Goal: Task Accomplishment & Management: Use online tool/utility

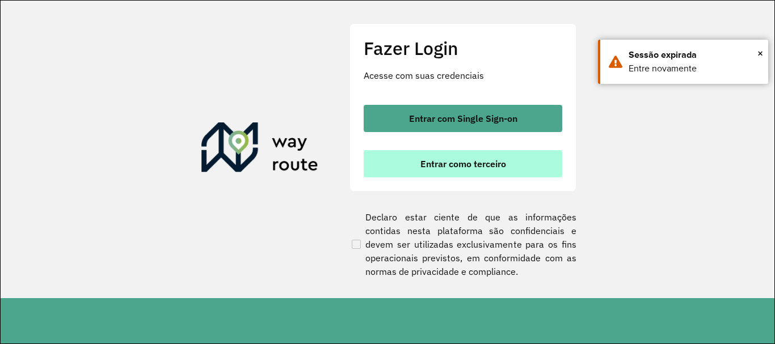
click at [437, 168] on span "Entrar como terceiro" at bounding box center [463, 163] width 86 height 9
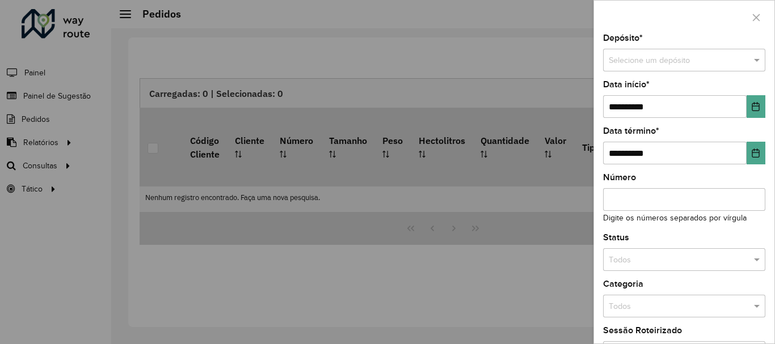
click at [46, 143] on div at bounding box center [387, 172] width 775 height 344
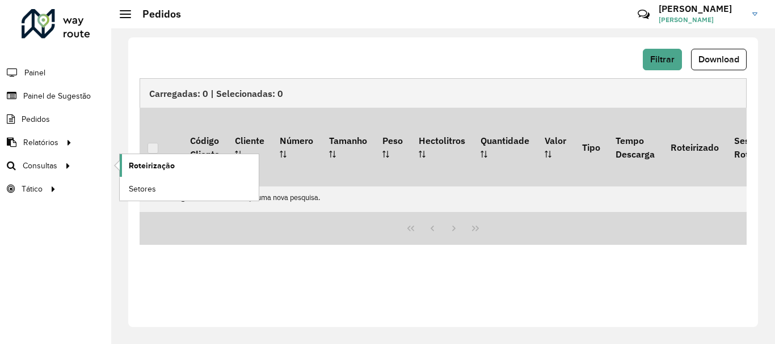
click at [189, 165] on link "Roteirização" at bounding box center [189, 165] width 139 height 23
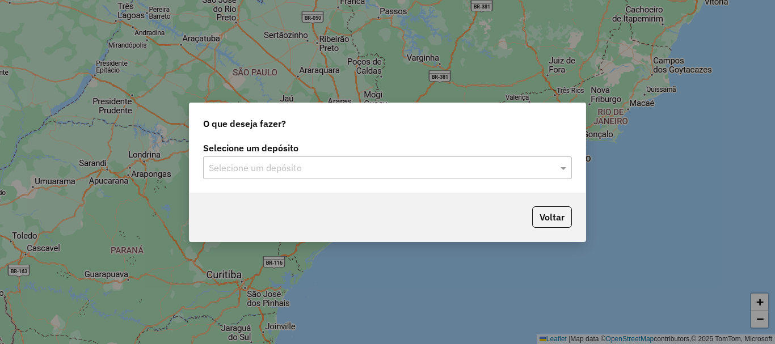
click at [235, 167] on input "text" at bounding box center [376, 169] width 335 height 14
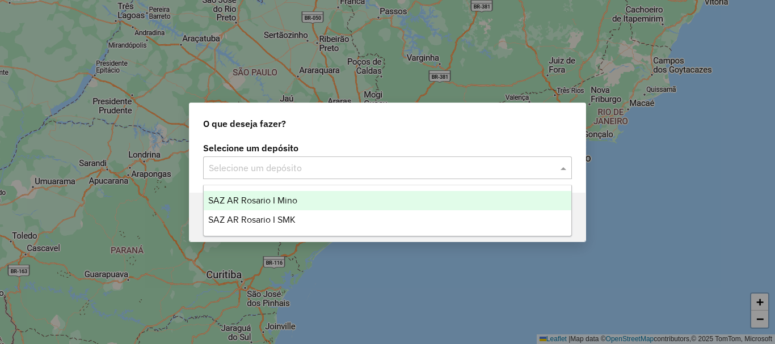
click at [250, 201] on span "SAZ AR Rosario I Mino" at bounding box center [252, 201] width 89 height 10
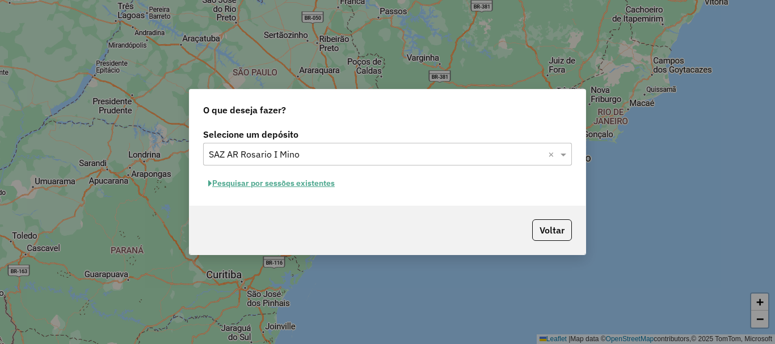
click at [229, 188] on button "Pesquisar por sessões existentes" at bounding box center [271, 184] width 137 height 18
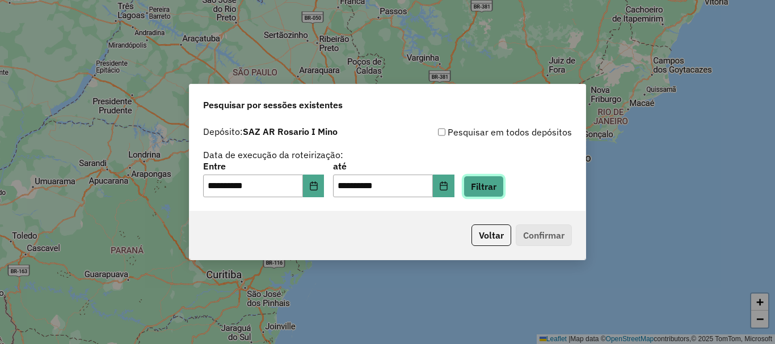
click at [488, 183] on button "Filtrar" at bounding box center [483, 187] width 40 height 22
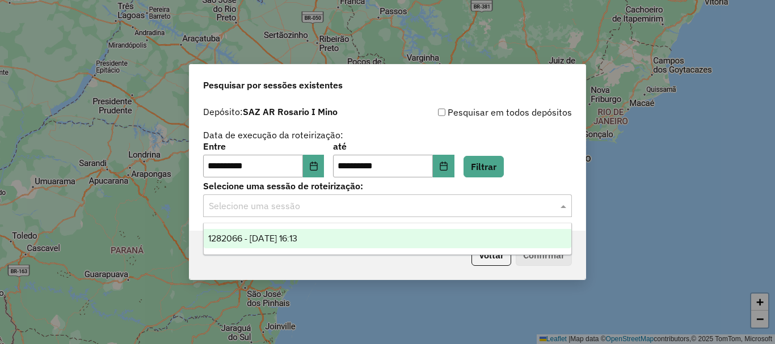
click at [400, 209] on input "text" at bounding box center [376, 207] width 335 height 14
drag, startPoint x: 314, startPoint y: 240, endPoint x: 396, endPoint y: 247, distance: 82.6
click at [297, 239] on span "1282066 - 25/09/2025 16:13" at bounding box center [252, 239] width 89 height 10
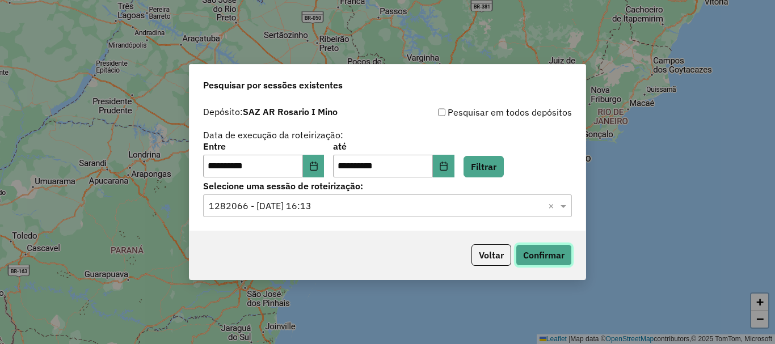
click at [535, 248] on button "Confirmar" at bounding box center [544, 255] width 56 height 22
click at [490, 249] on button "Voltar" at bounding box center [491, 255] width 40 height 22
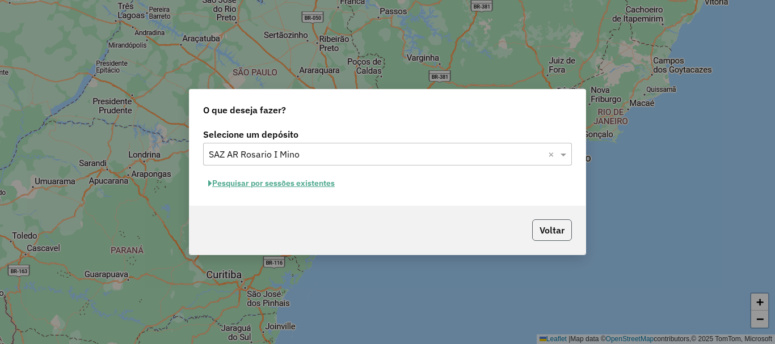
click at [543, 230] on button "Voltar" at bounding box center [552, 230] width 40 height 22
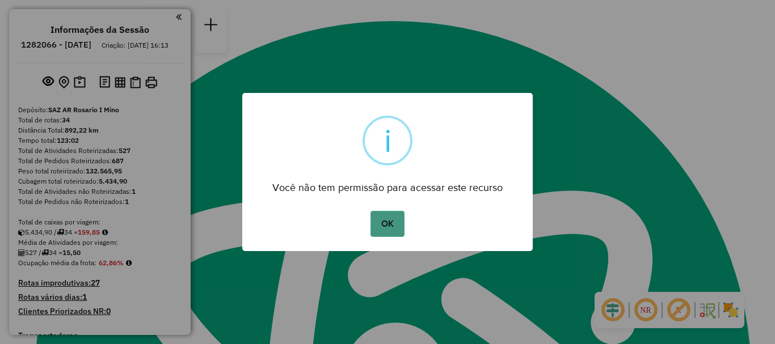
click at [394, 219] on button "OK" at bounding box center [386, 224] width 33 height 26
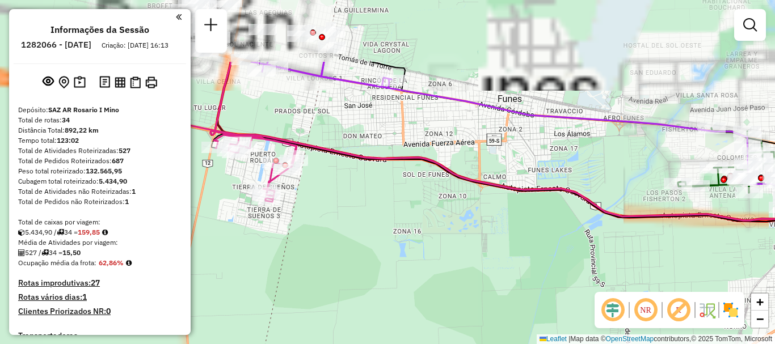
drag, startPoint x: 354, startPoint y: 185, endPoint x: 546, endPoint y: 281, distance: 214.6
click at [546, 281] on div "Janela de atendimento Grade de atendimento Capacidade Transportadoras Veículos …" at bounding box center [387, 172] width 775 height 344
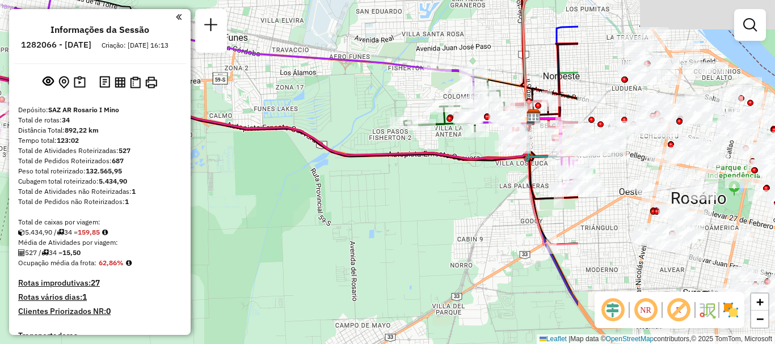
drag, startPoint x: 670, startPoint y: 204, endPoint x: 396, endPoint y: 143, distance: 280.7
click at [396, 143] on div "Janela de atendimento Grade de atendimento Capacidade Transportadoras Veículos …" at bounding box center [387, 172] width 775 height 344
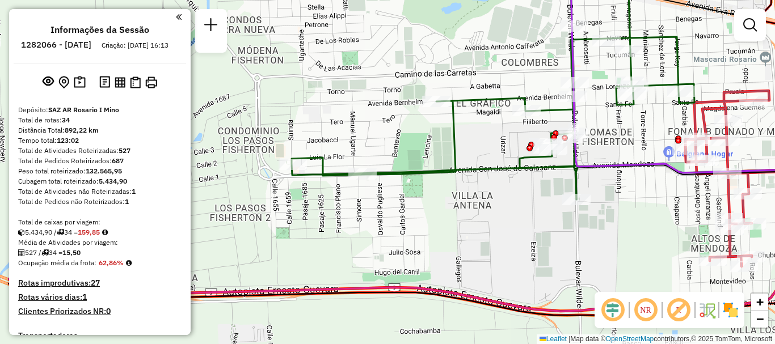
drag, startPoint x: 364, startPoint y: 229, endPoint x: 449, endPoint y: 237, distance: 86.1
click at [449, 237] on div "Janela de atendimento Grade de atendimento Capacidade Transportadoras Veículos …" at bounding box center [387, 172] width 775 height 344
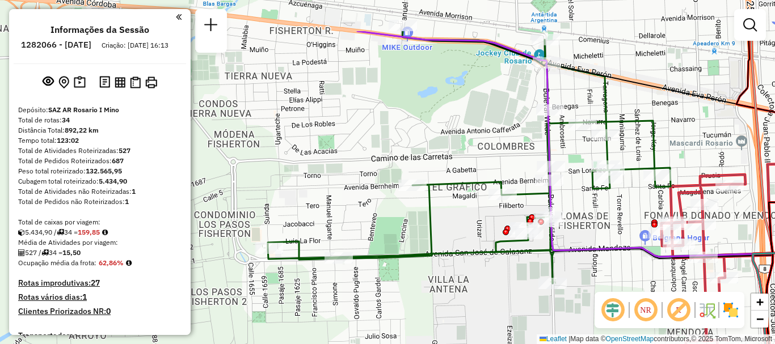
drag, startPoint x: 440, startPoint y: 219, endPoint x: 417, endPoint y: 285, distance: 69.4
click at [417, 285] on div "Janela de atendimento Grade de atendimento Capacidade Transportadoras Veículos …" at bounding box center [387, 172] width 775 height 344
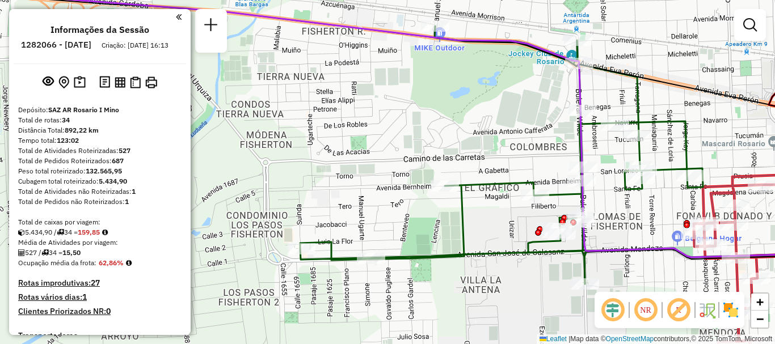
drag, startPoint x: 529, startPoint y: 294, endPoint x: 546, endPoint y: 285, distance: 19.6
click at [546, 285] on div "Janela de atendimento Grade de atendimento Capacidade Transportadoras Veículos …" at bounding box center [387, 172] width 775 height 344
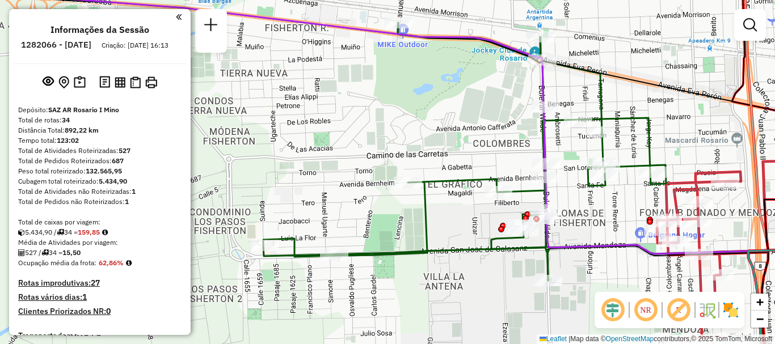
drag, startPoint x: 327, startPoint y: 324, endPoint x: 290, endPoint y: 321, distance: 37.0
click at [290, 321] on div "Janela de atendimento Grade de atendimento Capacidade Transportadoras Veículos …" at bounding box center [387, 172] width 775 height 344
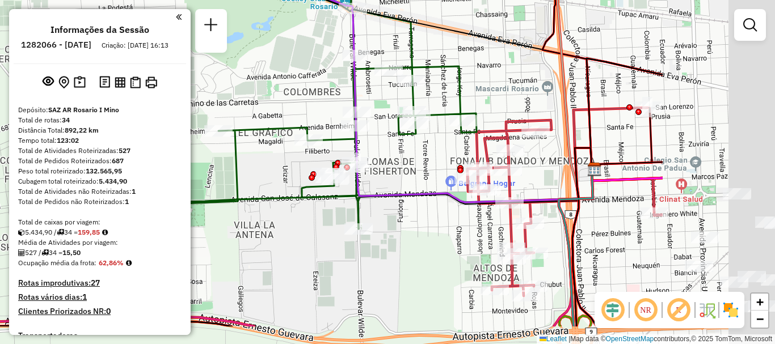
drag, startPoint x: 670, startPoint y: 281, endPoint x: 472, endPoint y: 227, distance: 205.3
click at [472, 227] on div "Janela de atendimento Grade de atendimento Capacidade Transportadoras Veículos …" at bounding box center [387, 172] width 775 height 344
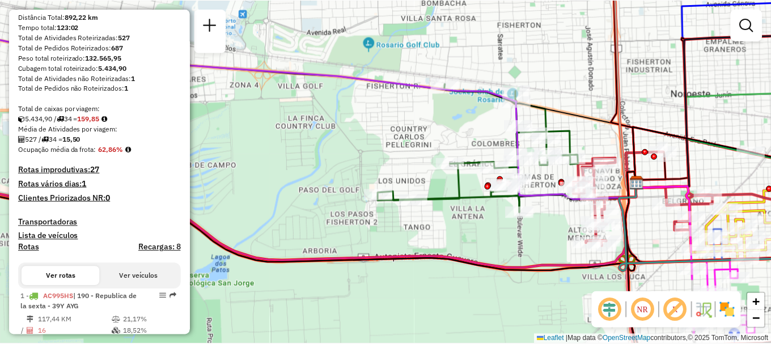
scroll to position [170, 0]
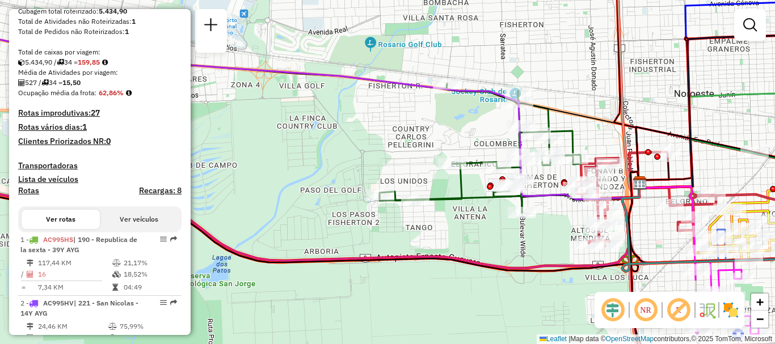
click at [64, 171] on h4 "Transportadoras" at bounding box center [99, 166] width 163 height 10
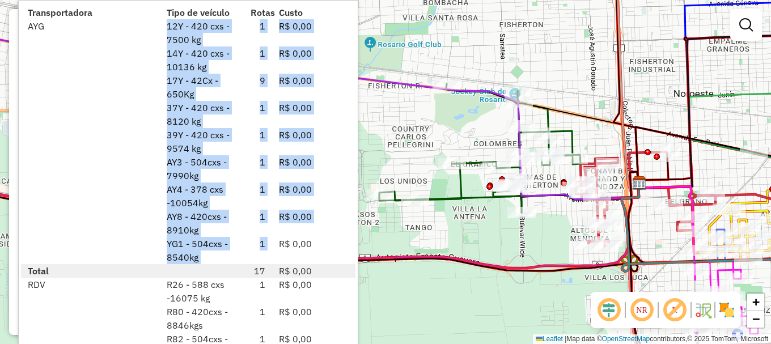
drag, startPoint x: 165, startPoint y: 23, endPoint x: 281, endPoint y: 238, distance: 244.9
click at [215, 125] on div "37Y - 420 cxs - 8120 kg" at bounding box center [202, 114] width 84 height 27
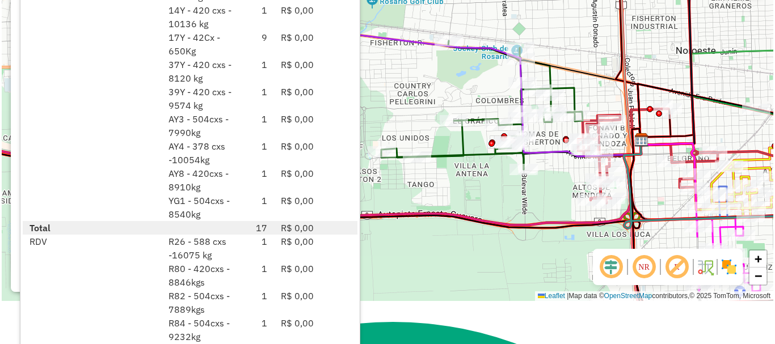
scroll to position [0, 0]
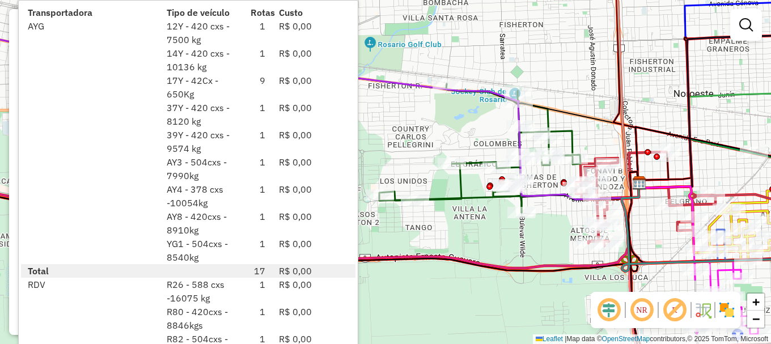
click at [596, 44] on div "Janela de atendimento Grade de atendimento Capacidade Transportadoras Veículos …" at bounding box center [385, 172] width 771 height 344
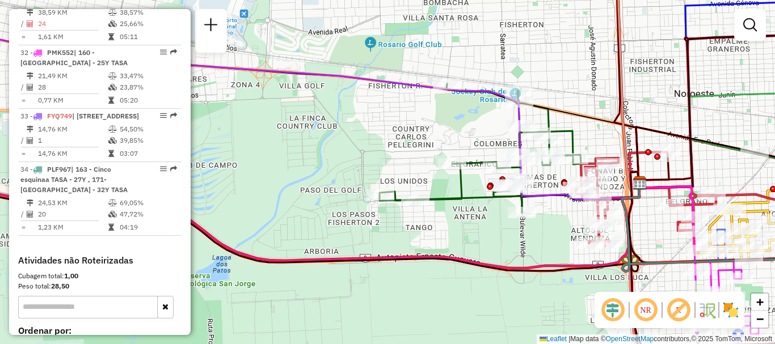
scroll to position [2703, 0]
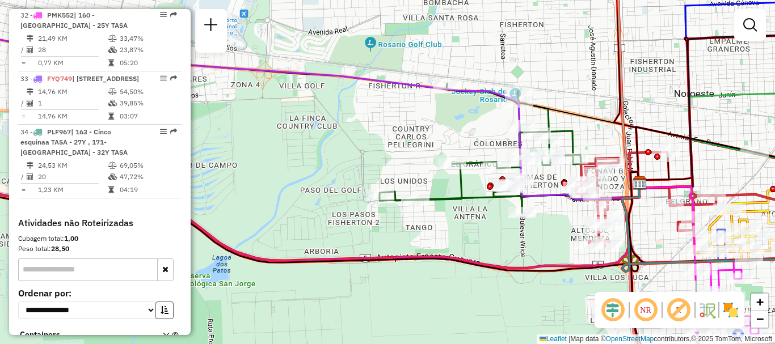
click at [155, 302] on button "button" at bounding box center [164, 311] width 18 height 18
click at [143, 302] on select "**********" at bounding box center [87, 311] width 138 height 18
click at [159, 302] on button "button" at bounding box center [164, 311] width 18 height 18
click at [163, 332] on icon at bounding box center [166, 337] width 6 height 11
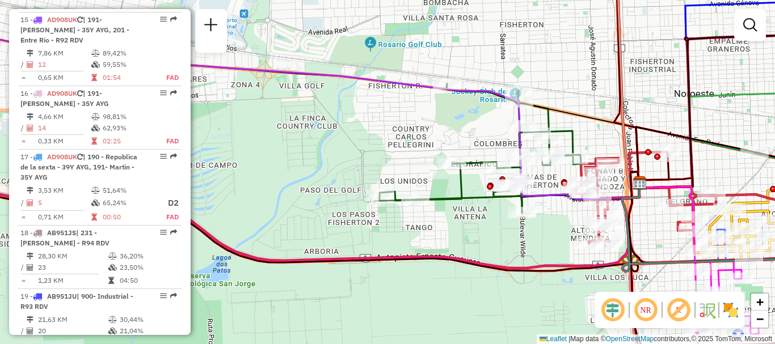
scroll to position [1396, 0]
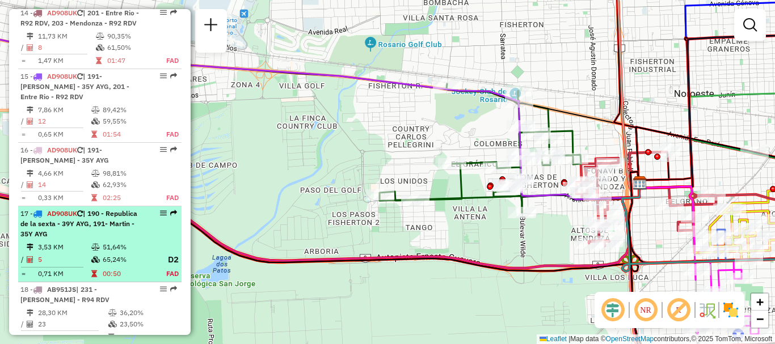
click at [102, 209] on span "| 190 - Republica de la sexta - 39Y AYG, 191- Martin - 35Y AYG" at bounding box center [78, 223] width 117 height 29
select select "**********"
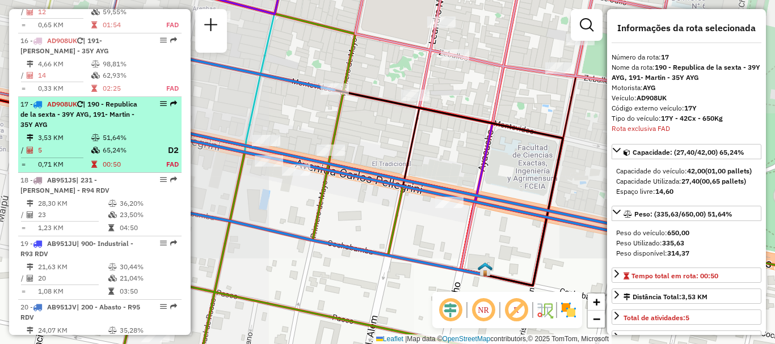
scroll to position [1563, 0]
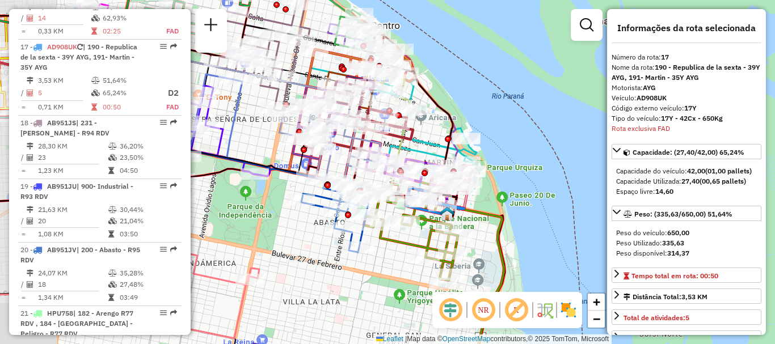
drag, startPoint x: 332, startPoint y: 242, endPoint x: 406, endPoint y: 248, distance: 74.0
click at [406, 248] on icon at bounding box center [411, 229] width 94 height 103
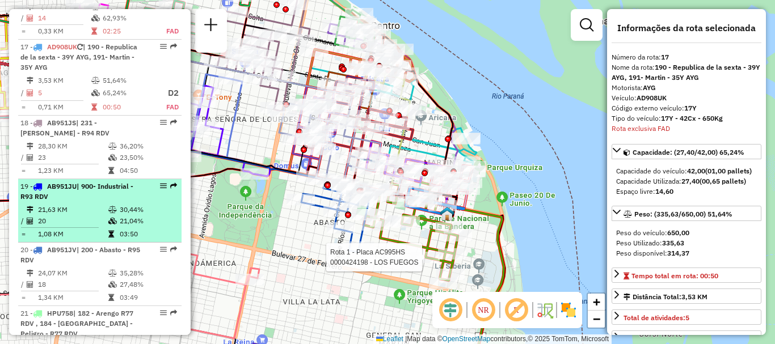
click at [65, 181] on div "19 - AB951JU | 900- Industrial - R93 RDV" at bounding box center [80, 191] width 120 height 20
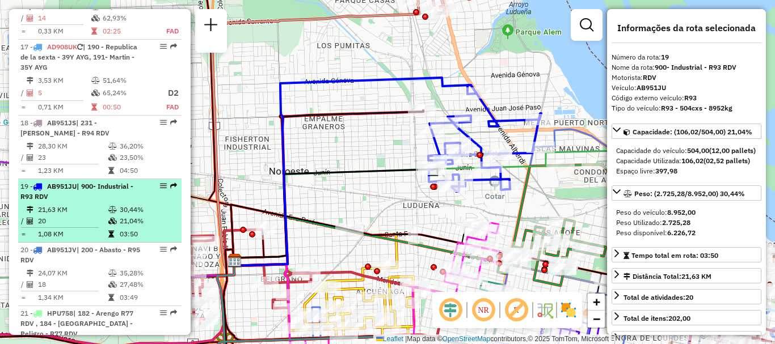
click at [171, 179] on li "19 - AB951JU | 900- Industrial - R93 RDV 21,63 KM 30,44% / 20 21,04% = 1,08 KM …" at bounding box center [99, 211] width 163 height 64
click at [171, 183] on em at bounding box center [173, 186] width 7 height 7
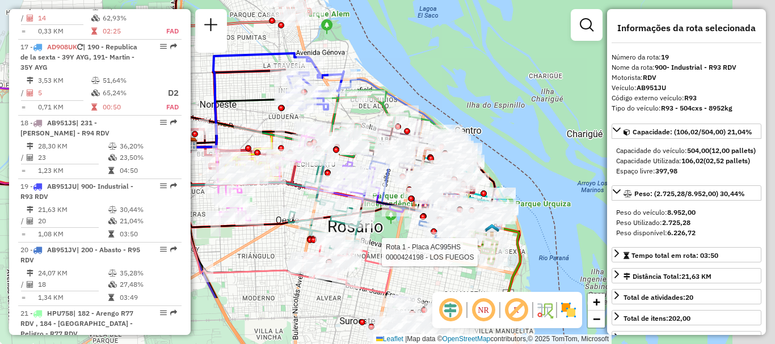
drag, startPoint x: 433, startPoint y: 288, endPoint x: 368, endPoint y: 183, distance: 123.8
click at [368, 183] on icon at bounding box center [303, 175] width 236 height 70
